Goal: Transaction & Acquisition: Purchase product/service

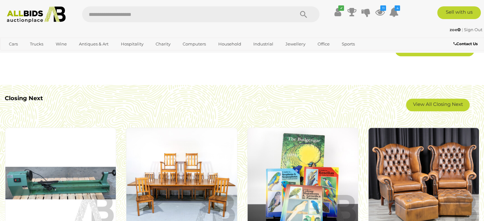
scroll to position [541, 0]
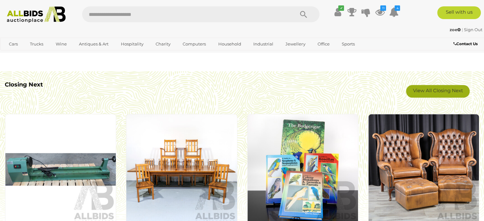
click at [456, 93] on link "View All Closing Next" at bounding box center [438, 91] width 64 height 13
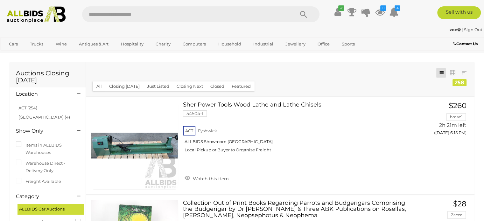
click at [25, 108] on link "ACT (254)" at bounding box center [27, 107] width 19 height 5
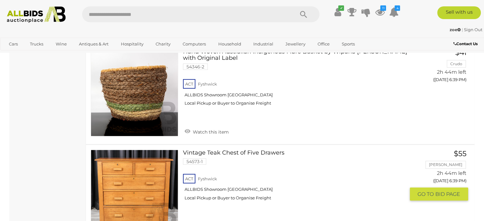
scroll to position [2036, 0]
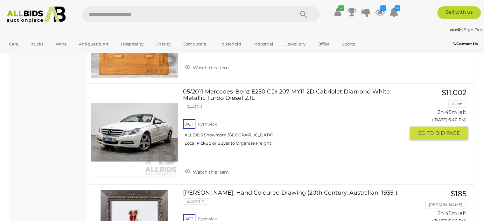
click at [221, 169] on span "Watch this item" at bounding box center [210, 172] width 38 height 6
click at [197, 190] on link "Peter Russell-Clarke, Hand Coloured Drawing (20th Century, Australian, 1935-), …" at bounding box center [296, 218] width 217 height 56
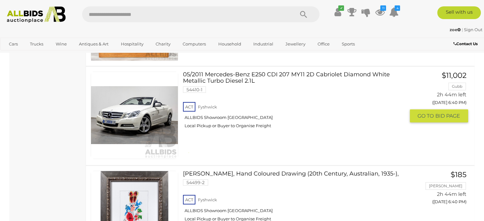
scroll to position [2049, 0]
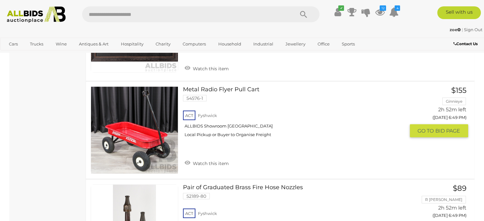
scroll to position [4113, 0]
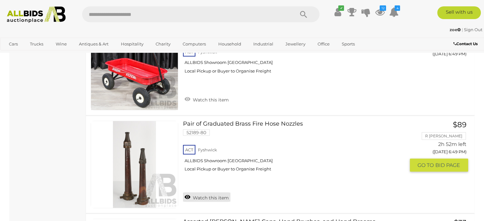
click at [202, 193] on link "Watch this item" at bounding box center [206, 198] width 47 height 10
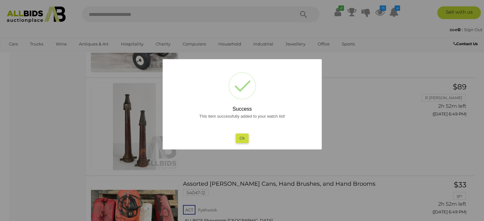
click at [241, 139] on button "Ok" at bounding box center [241, 138] width 13 height 9
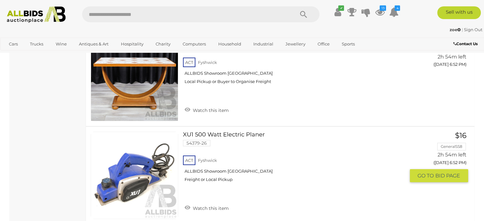
scroll to position [4940, 0]
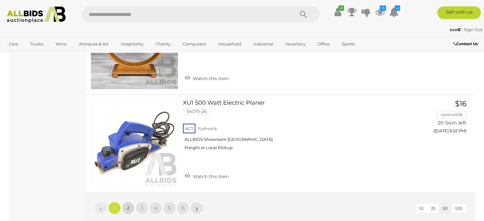
click at [128, 202] on link "2" at bounding box center [128, 208] width 13 height 13
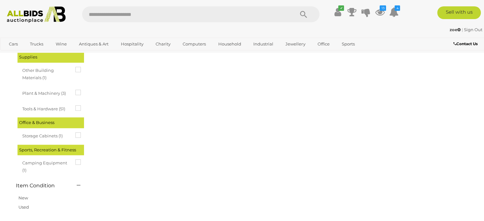
scroll to position [32, 0]
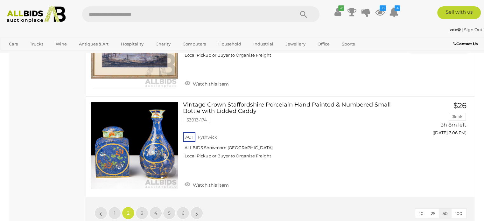
scroll to position [5003, 0]
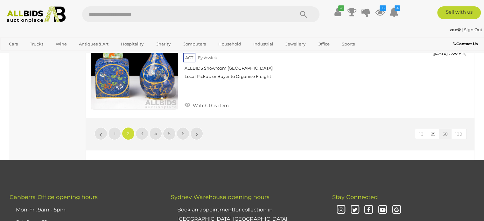
click at [128, 131] on span "2" at bounding box center [128, 134] width 3 height 6
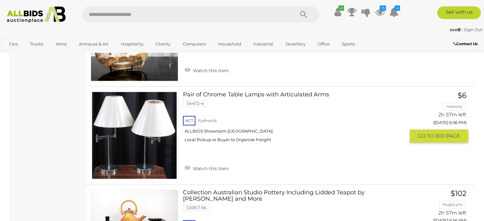
scroll to position [955, 0]
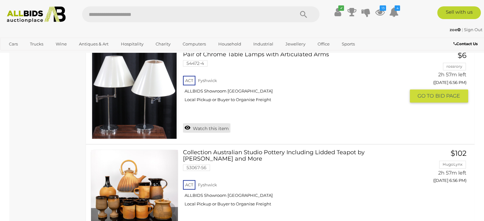
click at [222, 126] on link "Watch this item" at bounding box center [206, 128] width 47 height 10
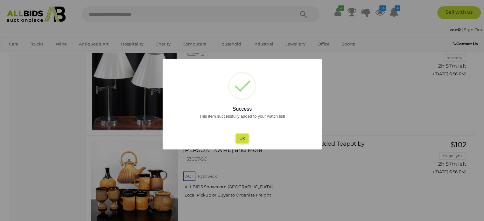
click at [243, 141] on button "Ok" at bounding box center [241, 138] width 13 height 9
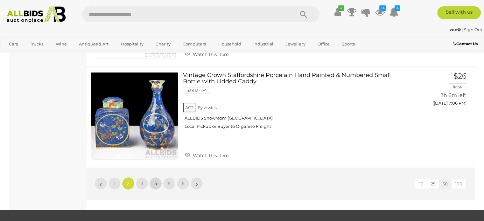
scroll to position [4996, 0]
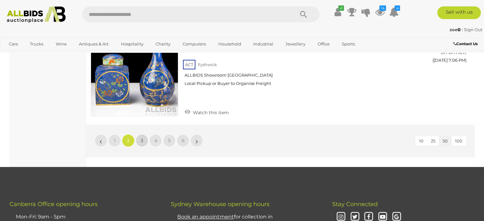
click at [143, 134] on link "3" at bounding box center [142, 140] width 13 height 13
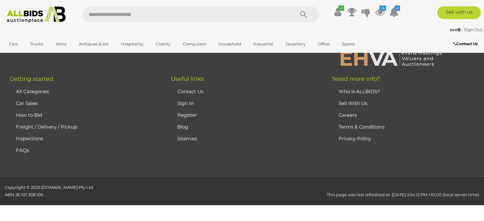
scroll to position [32, 0]
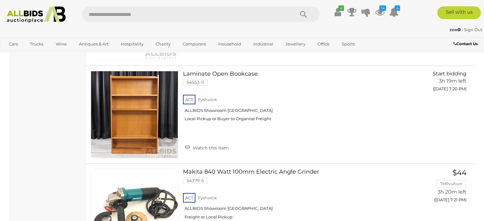
scroll to position [4774, 0]
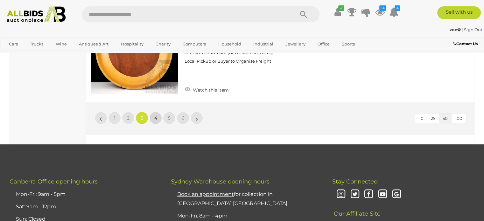
click at [155, 115] on span "4" at bounding box center [155, 118] width 3 height 6
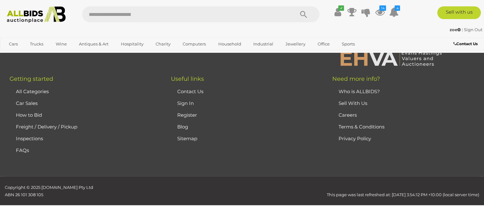
scroll to position [32, 0]
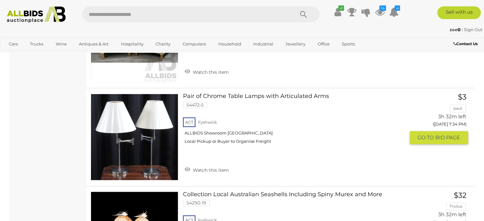
scroll to position [3342, 0]
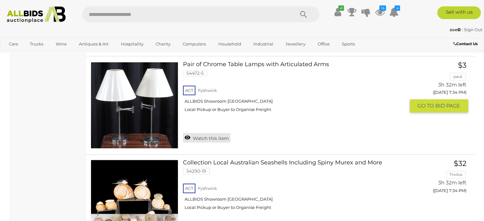
click at [209, 133] on link "Watch this item" at bounding box center [206, 138] width 47 height 10
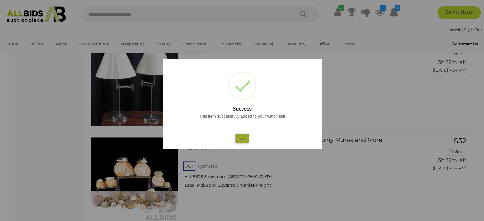
drag, startPoint x: 243, startPoint y: 140, endPoint x: 235, endPoint y: 142, distance: 8.6
click at [244, 140] on button "Ok" at bounding box center [241, 138] width 13 height 9
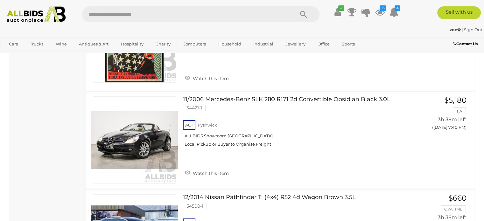
scroll to position [4805, 0]
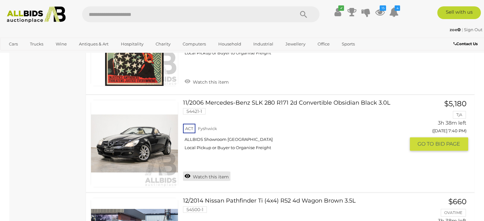
click at [216, 172] on link "Watch this item" at bounding box center [206, 177] width 47 height 10
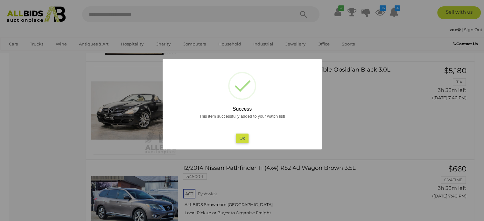
click at [243, 137] on button "Ok" at bounding box center [241, 138] width 13 height 9
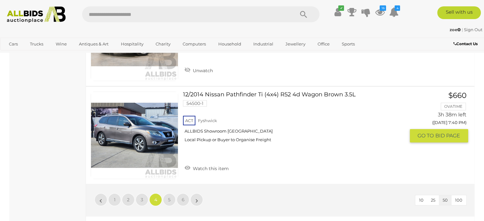
scroll to position [4964, 0]
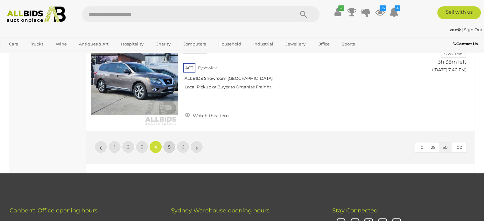
click at [171, 141] on link "5" at bounding box center [169, 147] width 13 height 13
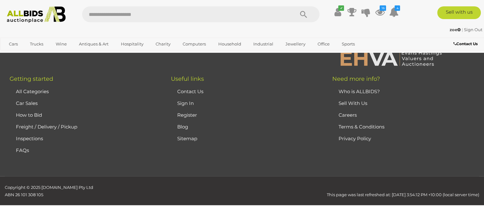
scroll to position [32, 0]
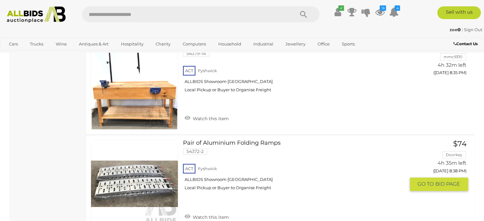
scroll to position [3501, 0]
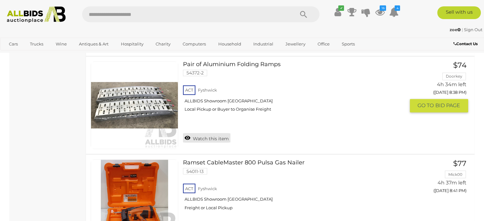
click at [218, 133] on link "Watch this item" at bounding box center [206, 138] width 47 height 10
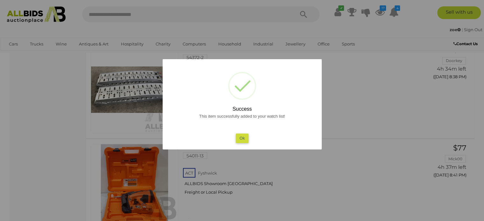
click at [240, 139] on button "Ok" at bounding box center [241, 138] width 13 height 9
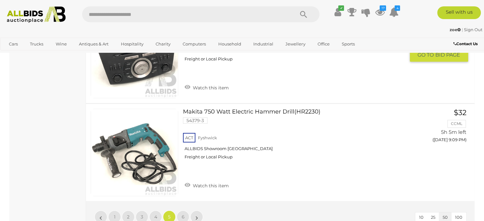
scroll to position [4837, 0]
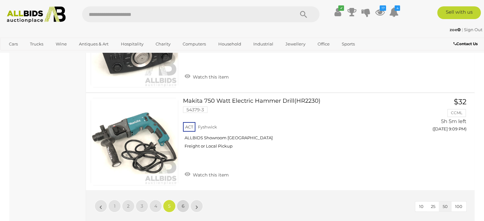
click at [184, 203] on span "6" at bounding box center [183, 206] width 3 height 6
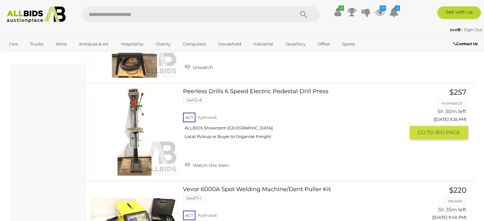
scroll to position [796, 0]
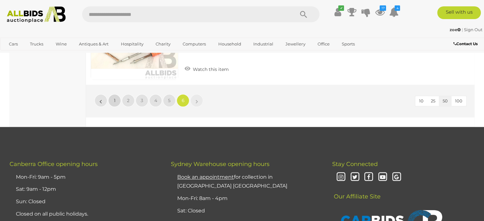
click at [116, 101] on link "1" at bounding box center [114, 100] width 13 height 13
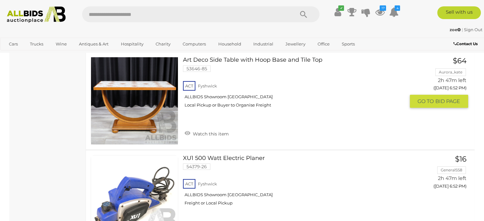
scroll to position [4972, 0]
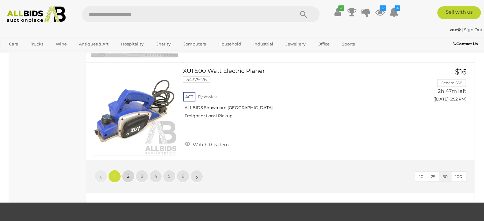
click at [126, 170] on link "2" at bounding box center [128, 176] width 13 height 13
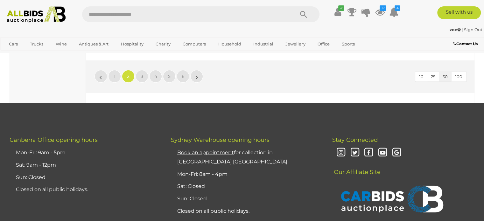
scroll to position [4933, 0]
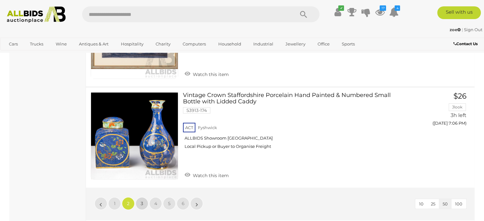
click at [140, 197] on link "3" at bounding box center [142, 203] width 13 height 13
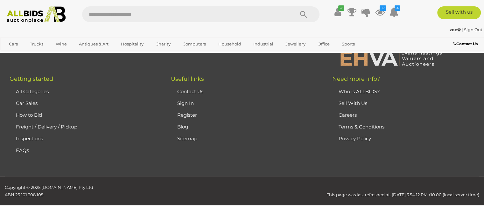
scroll to position [32, 0]
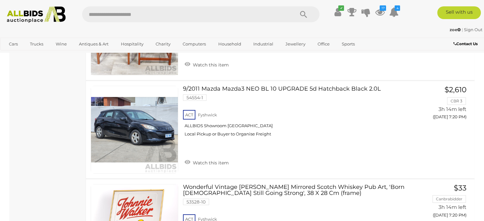
scroll to position [4646, 0]
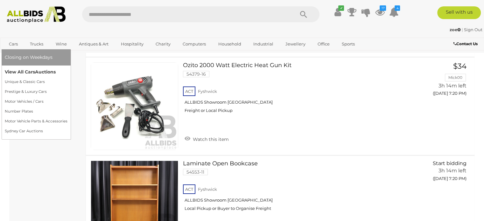
click at [23, 73] on link "View All Cars Auctions" at bounding box center [36, 72] width 63 height 10
